Goal: Find specific page/section: Find specific page/section

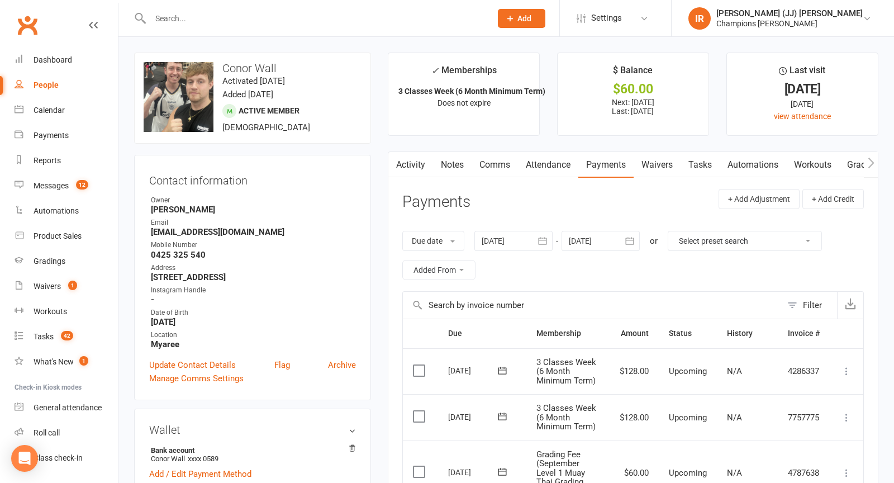
click at [270, 12] on input "text" at bounding box center [315, 19] width 336 height 16
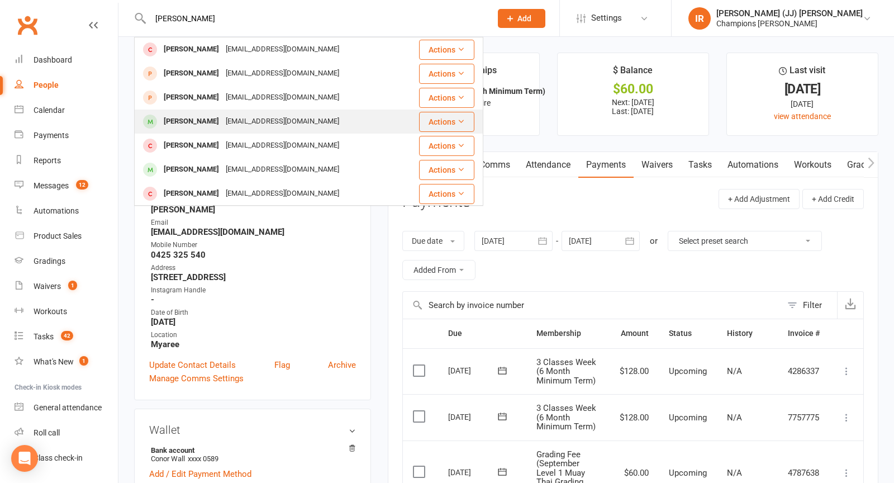
type input "[PERSON_NAME]"
click at [258, 124] on div "[EMAIL_ADDRESS][DOMAIN_NAME]" at bounding box center [282, 121] width 120 height 16
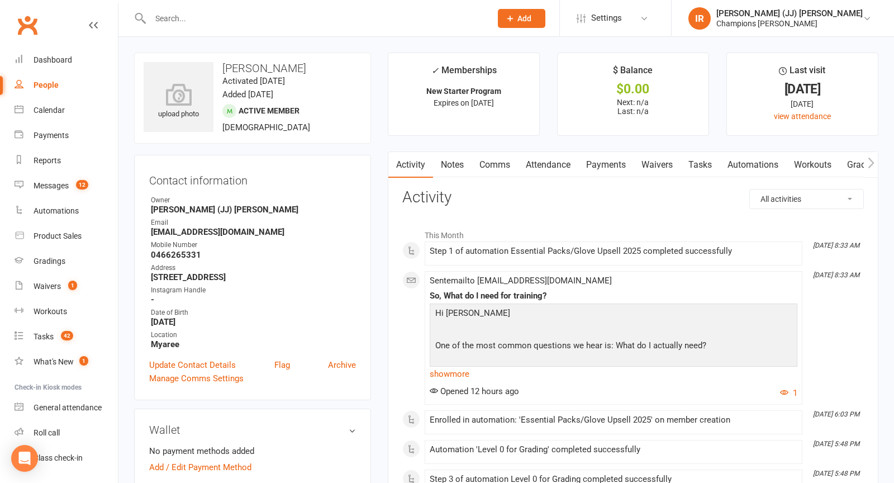
click at [257, 70] on h3 "[PERSON_NAME]" at bounding box center [253, 68] width 218 height 12
copy h3 "[PERSON_NAME]"
